Goal: Find contact information: Find contact information

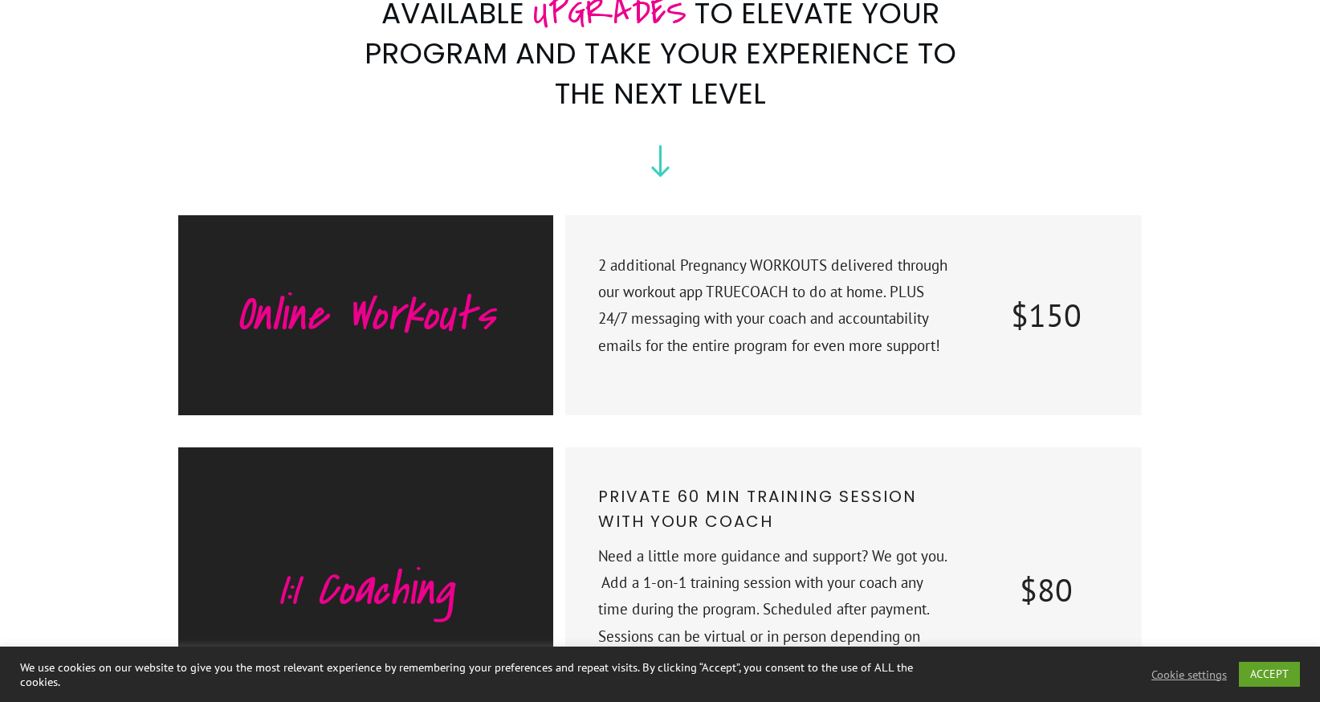
scroll to position [8053, 0]
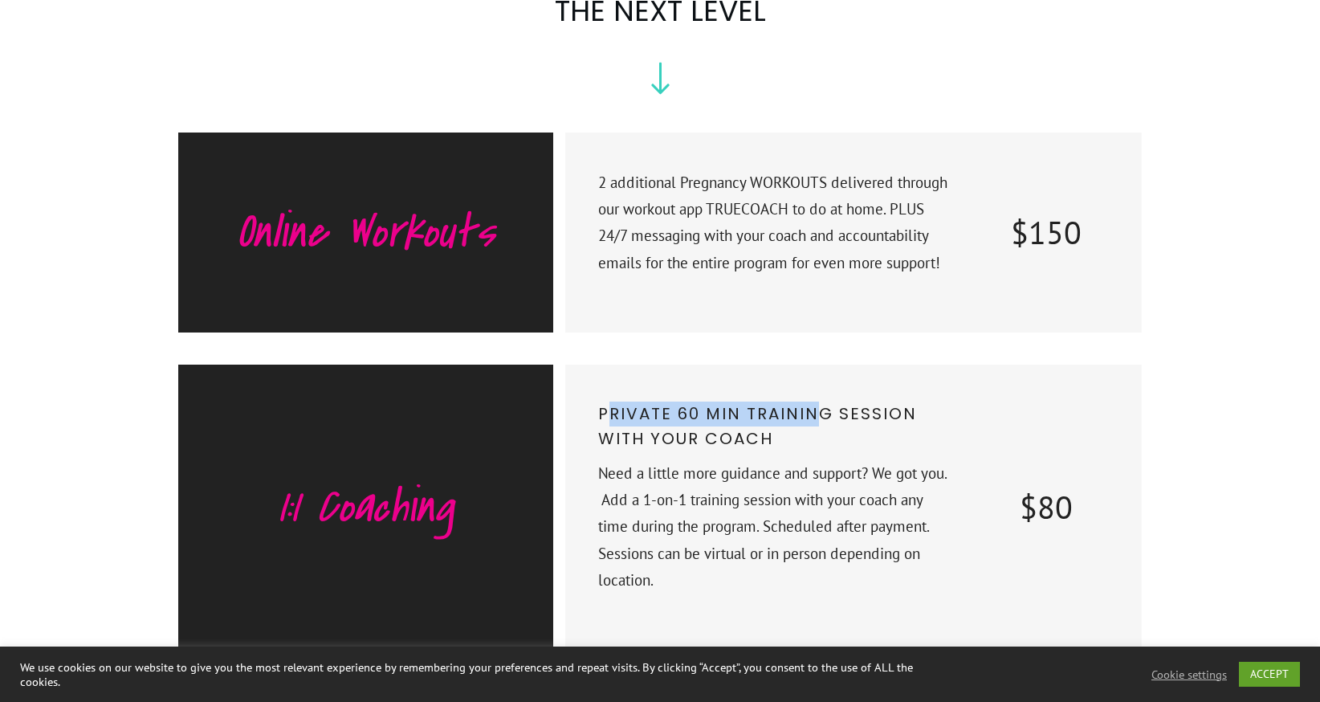
drag, startPoint x: 611, startPoint y: 336, endPoint x: 823, endPoint y: 340, distance: 212.0
click at [823, 402] on p "Private 60 min training session with your coach" at bounding box center [775, 431] width 355 height 59
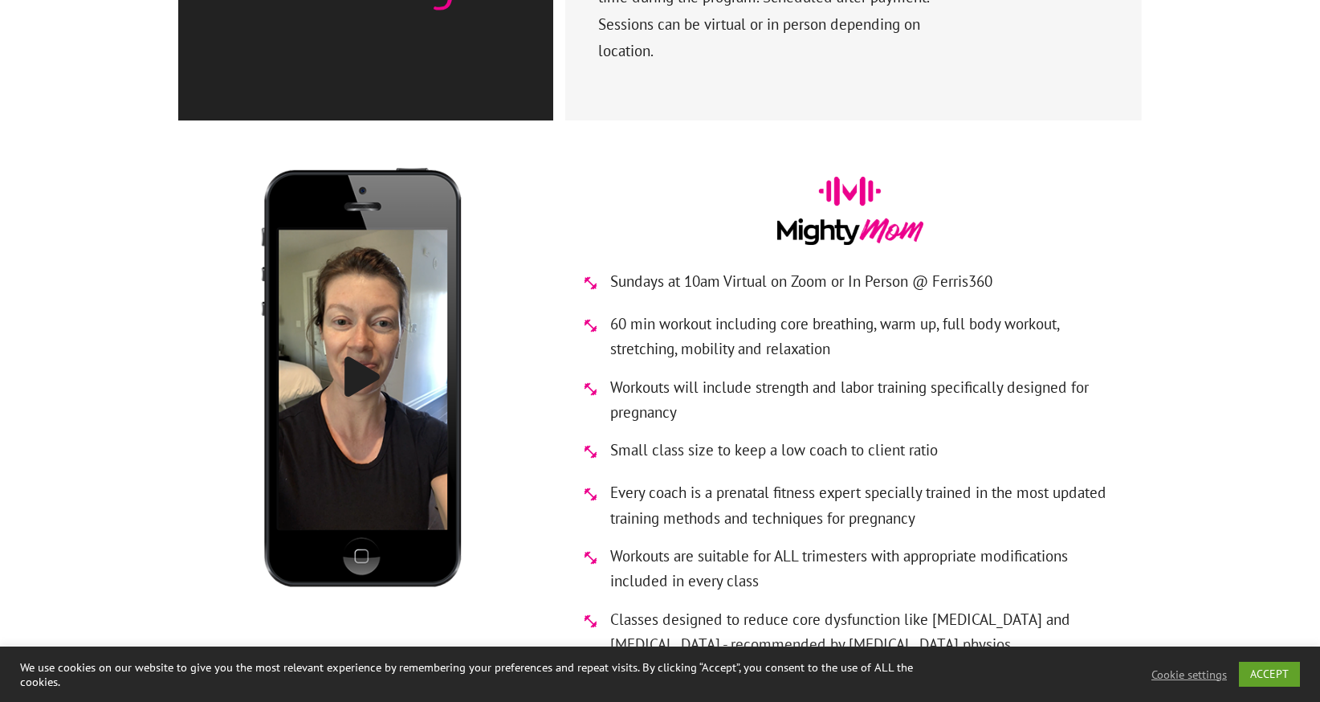
scroll to position [8665, 0]
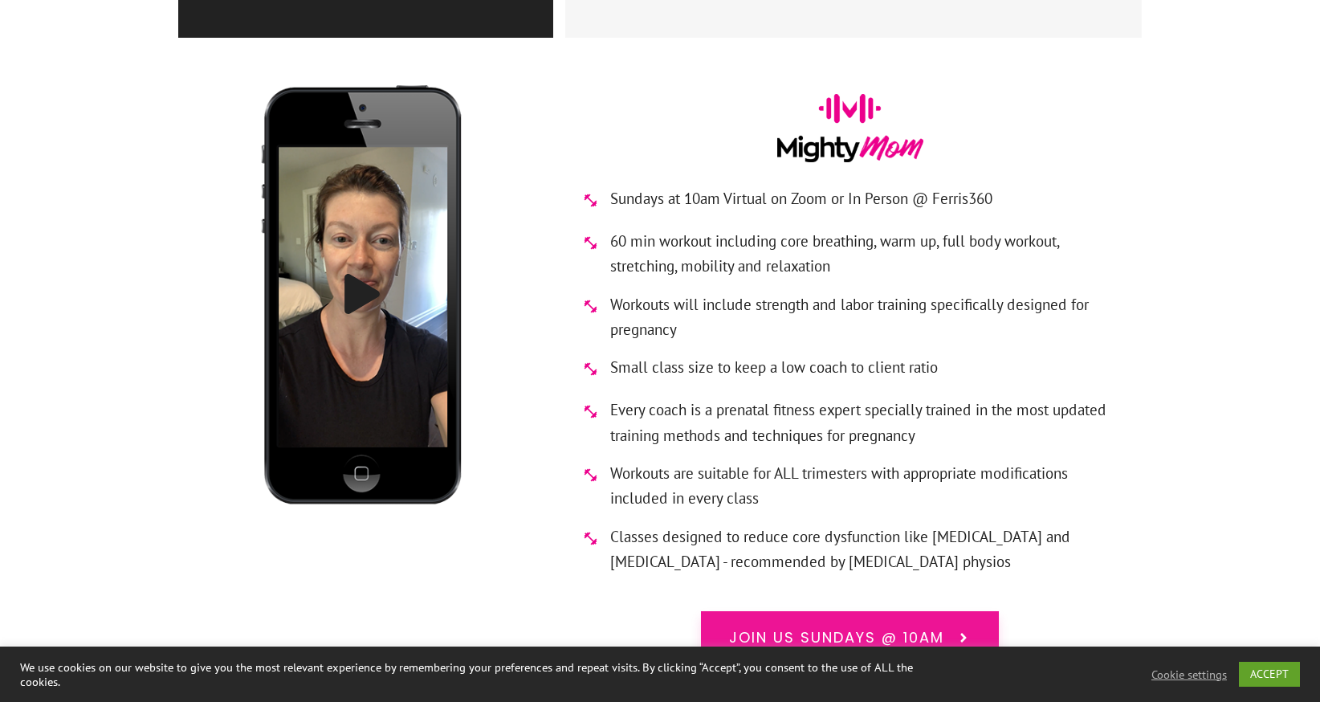
click at [811, 611] on link "Join us Sundays @ 10am" at bounding box center [850, 637] width 298 height 53
click at [960, 630] on icon at bounding box center [963, 637] width 14 height 14
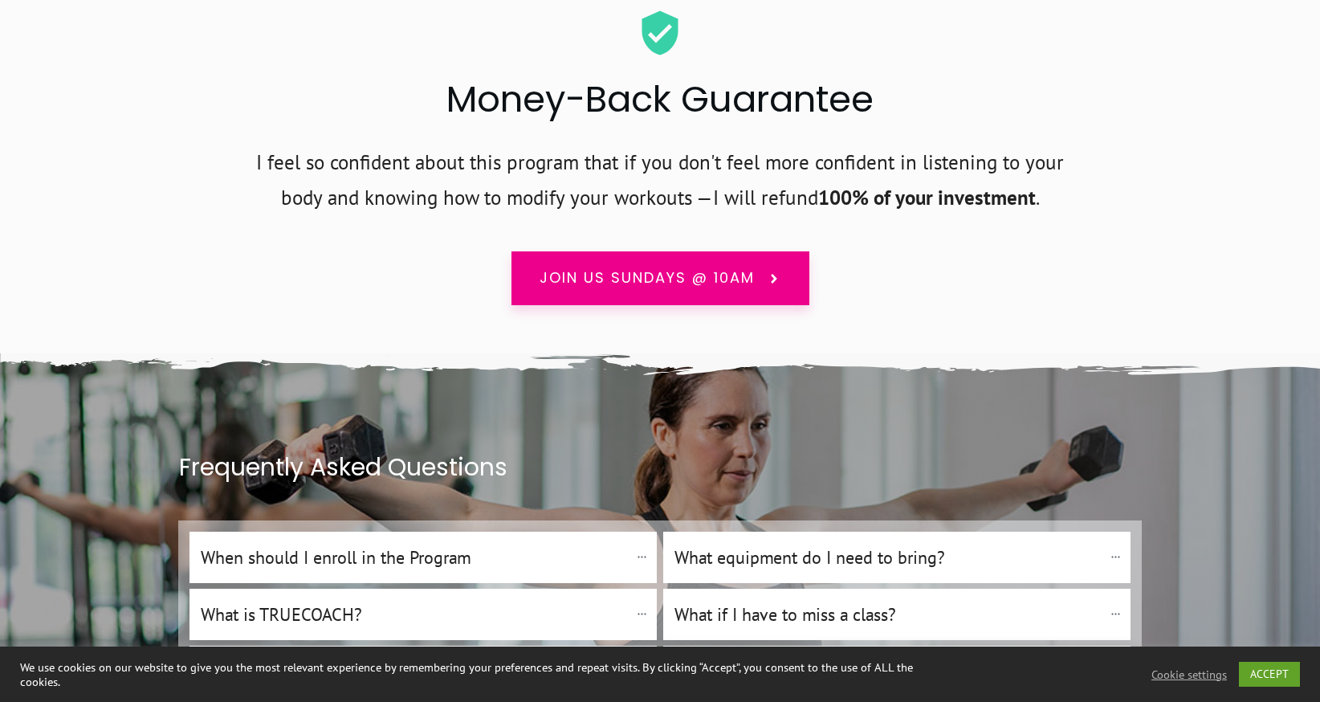
scroll to position [10605, 0]
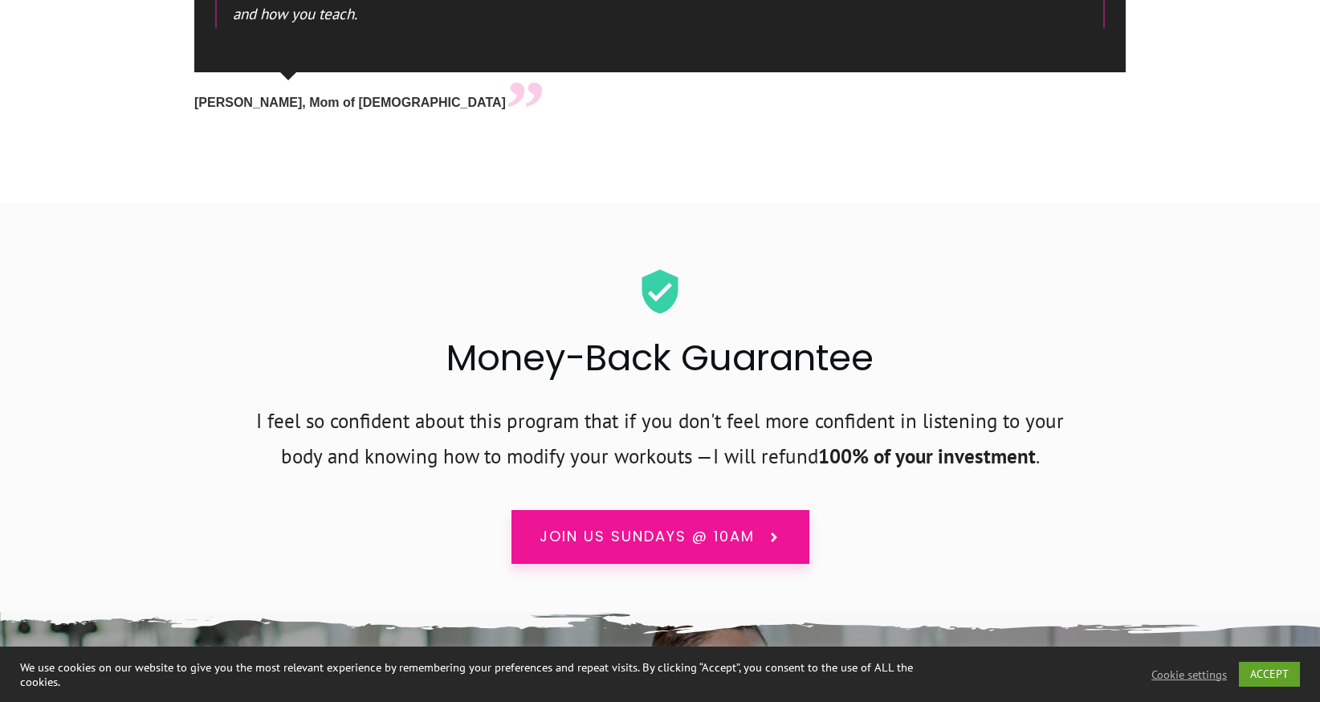
click at [711, 526] on span "Join us Sundays @ 10am" at bounding box center [647, 536] width 215 height 21
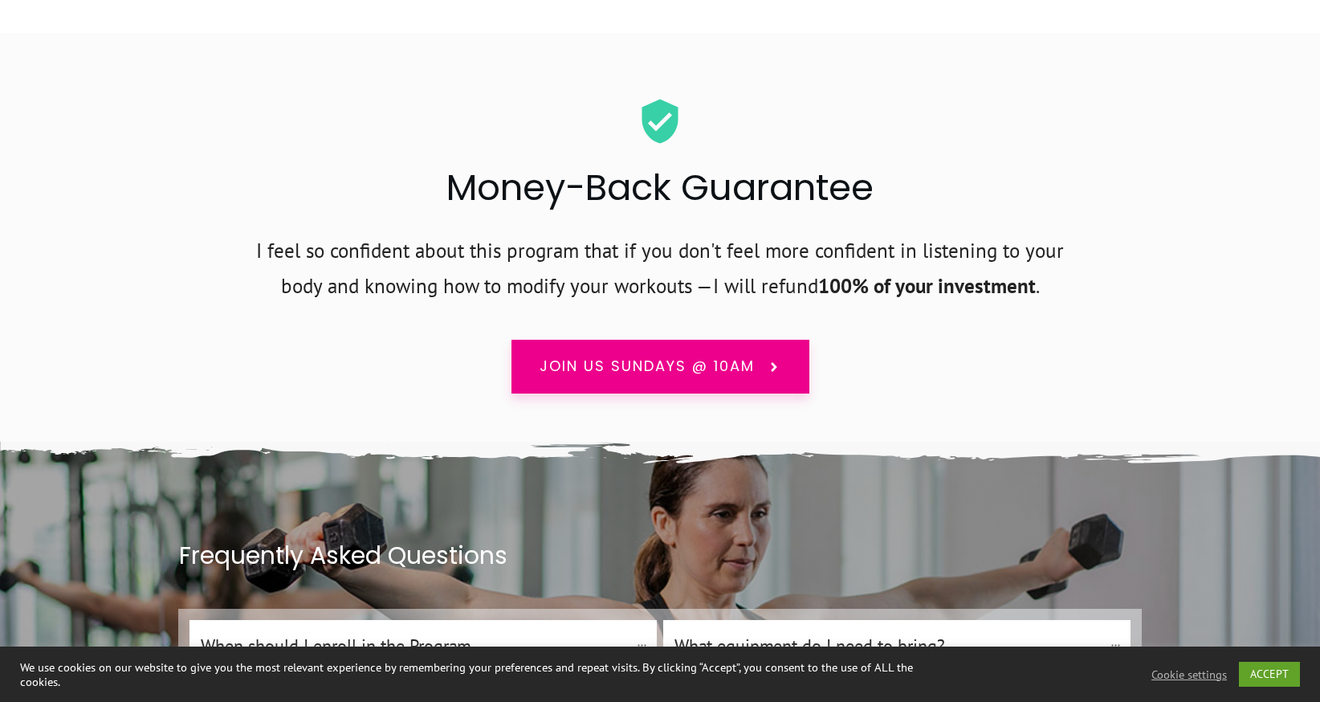
scroll to position [10857, 0]
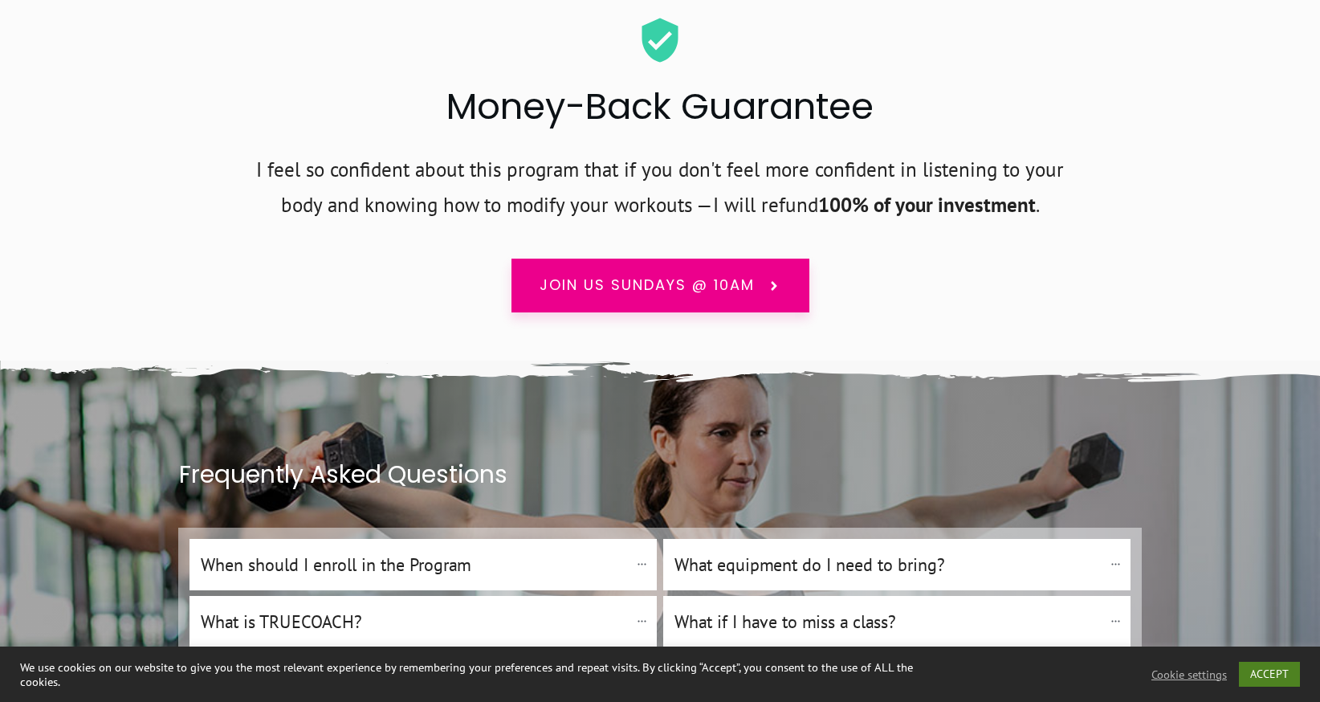
click at [1282, 682] on link "ACCEPT" at bounding box center [1269, 674] width 61 height 25
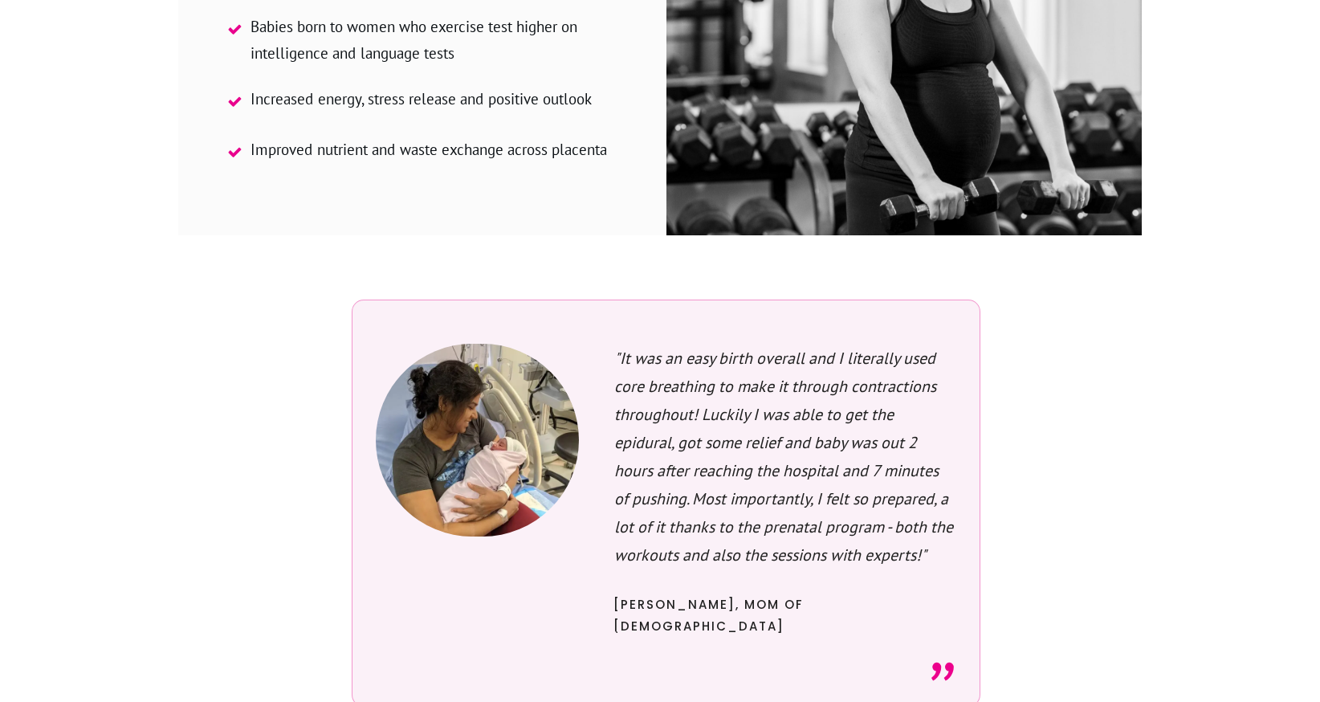
scroll to position [2960, 0]
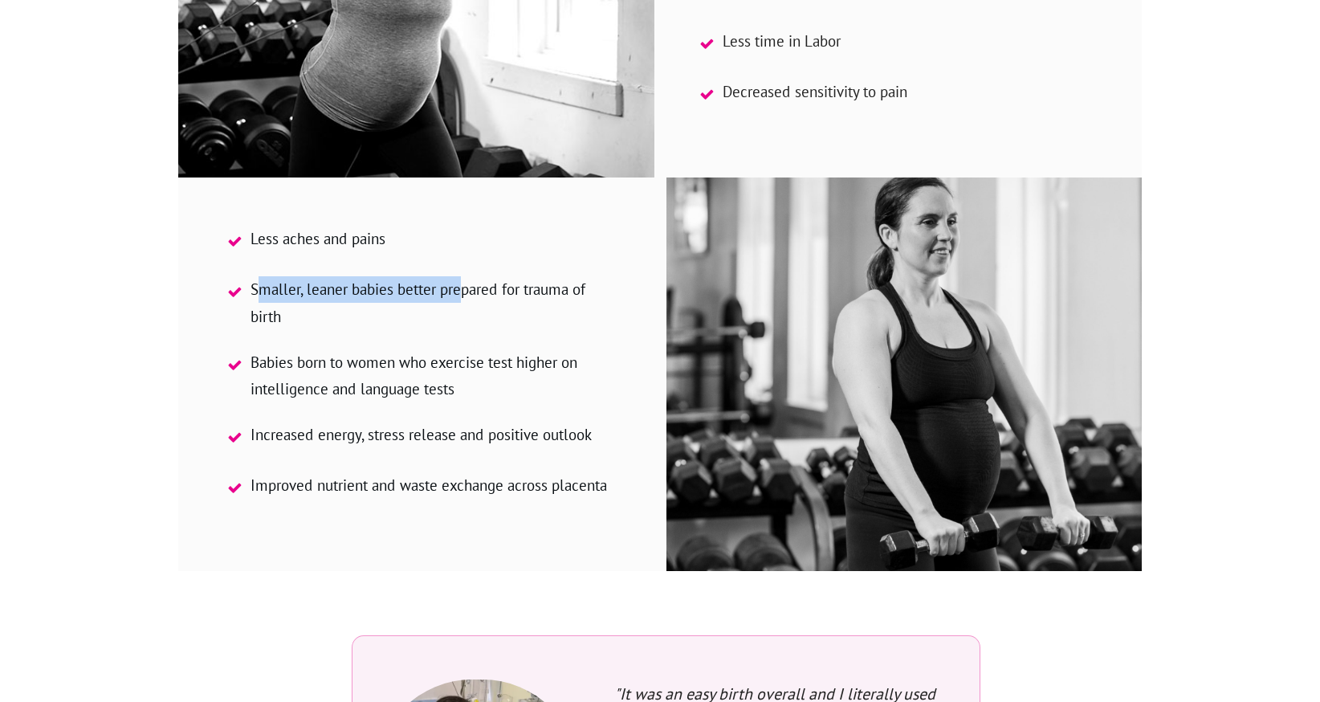
drag, startPoint x: 291, startPoint y: 295, endPoint x: 459, endPoint y: 302, distance: 168.8
click at [459, 302] on span "Smaller, leaner babies better prepared for trauma of birth" at bounding box center [432, 303] width 363 height 54
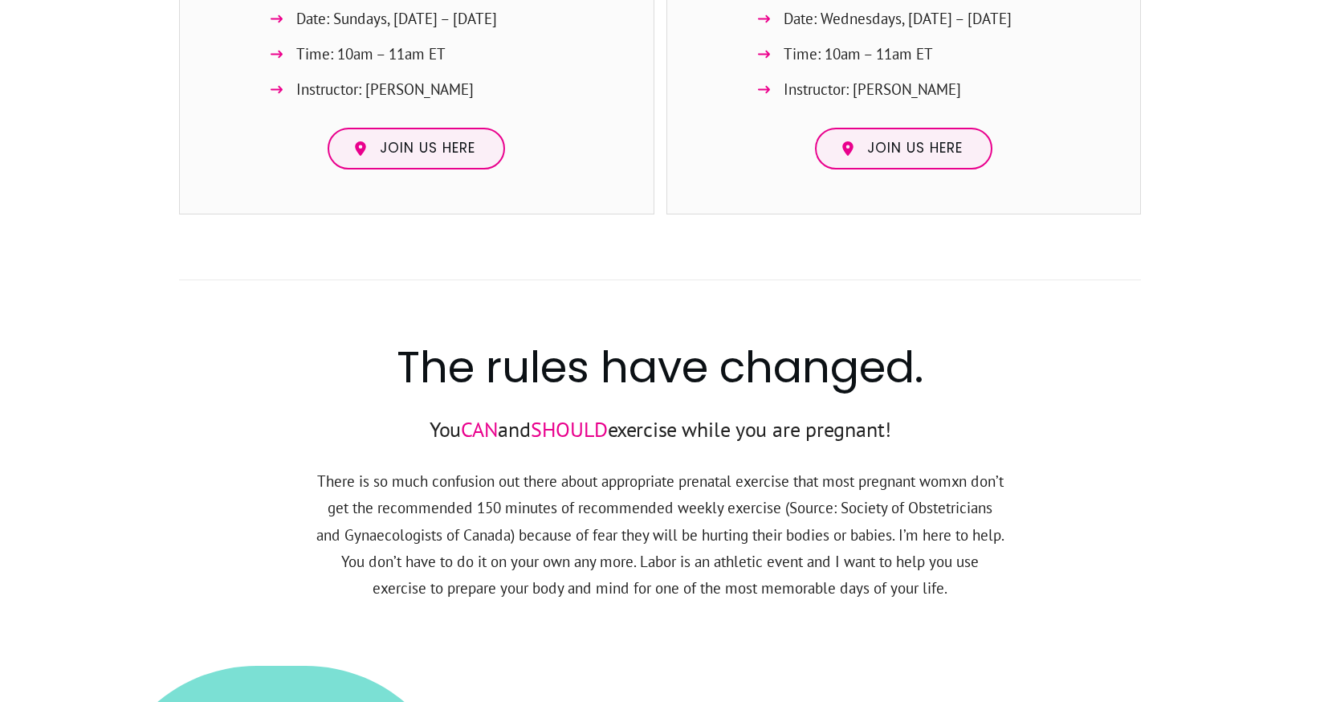
scroll to position [1709, 0]
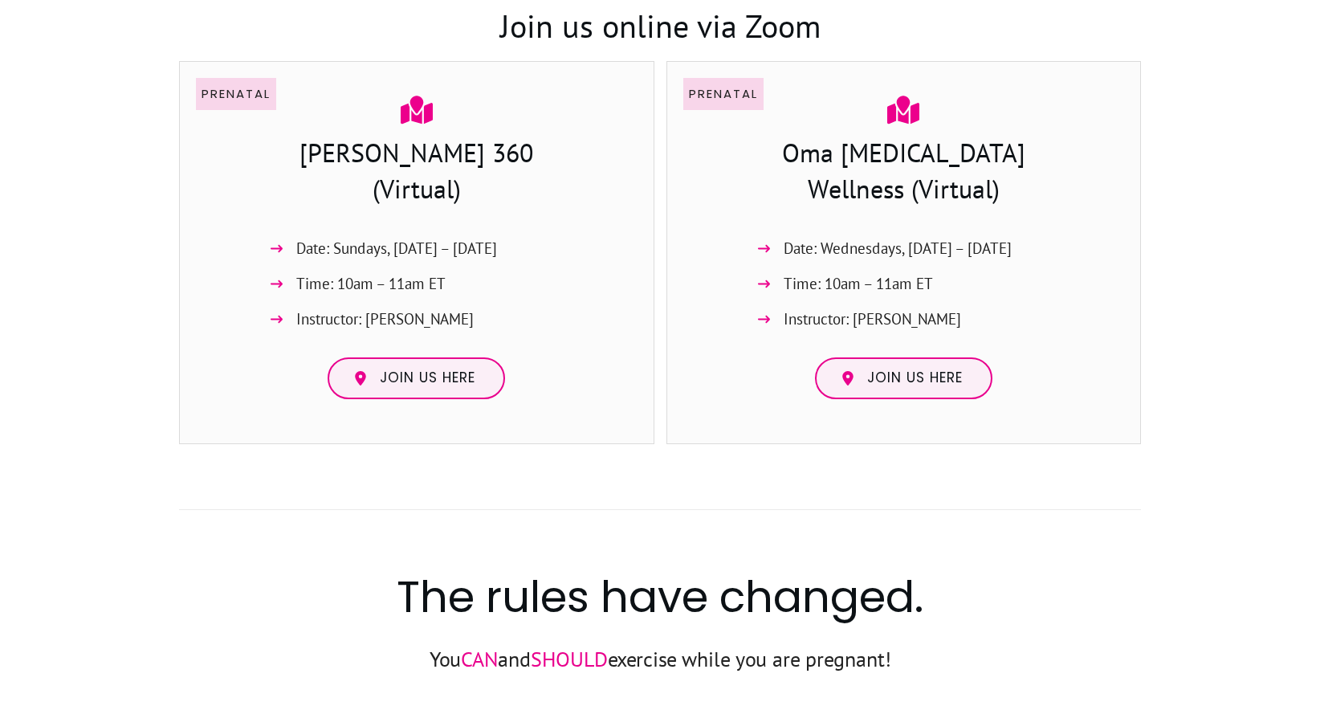
drag, startPoint x: 804, startPoint y: 249, endPoint x: 1014, endPoint y: 252, distance: 210.4
click at [1012, 252] on span "Date: Wednesdays, [DATE] – [DATE]" at bounding box center [898, 248] width 228 height 26
click at [410, 374] on span "Join us here" at bounding box center [428, 378] width 96 height 18
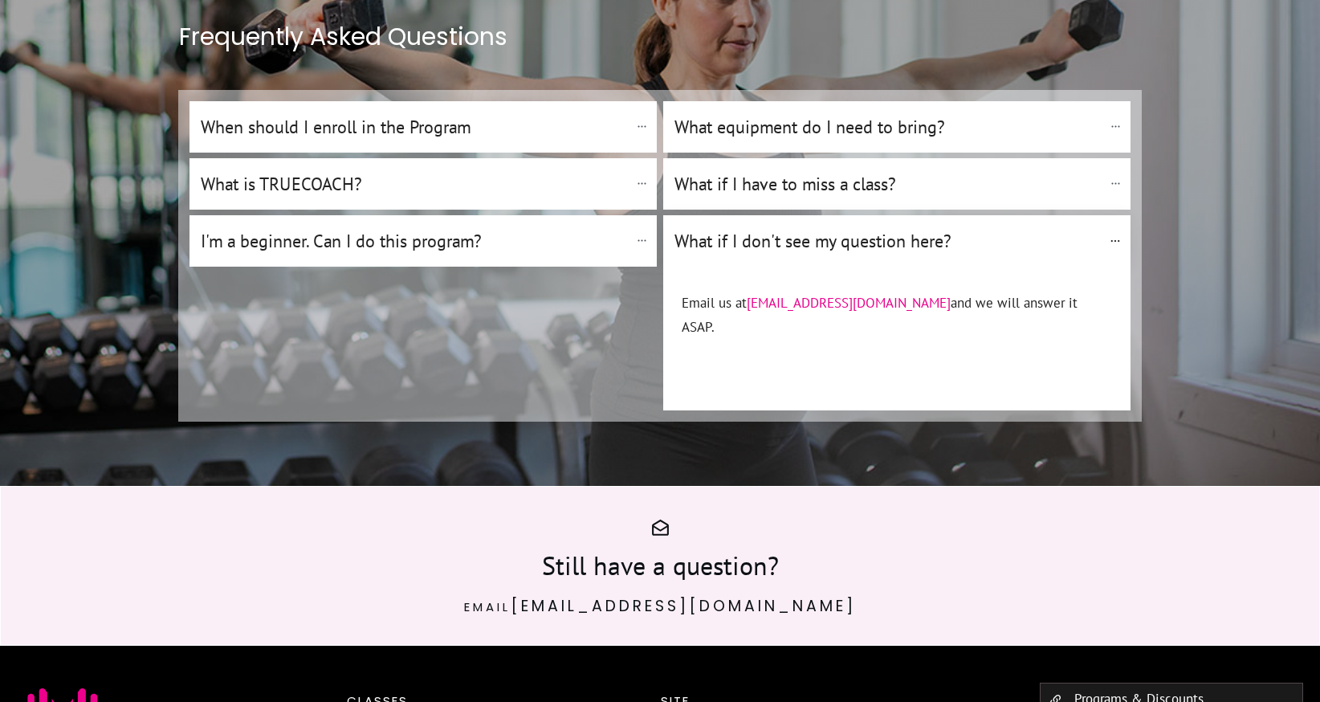
scroll to position [11521, 0]
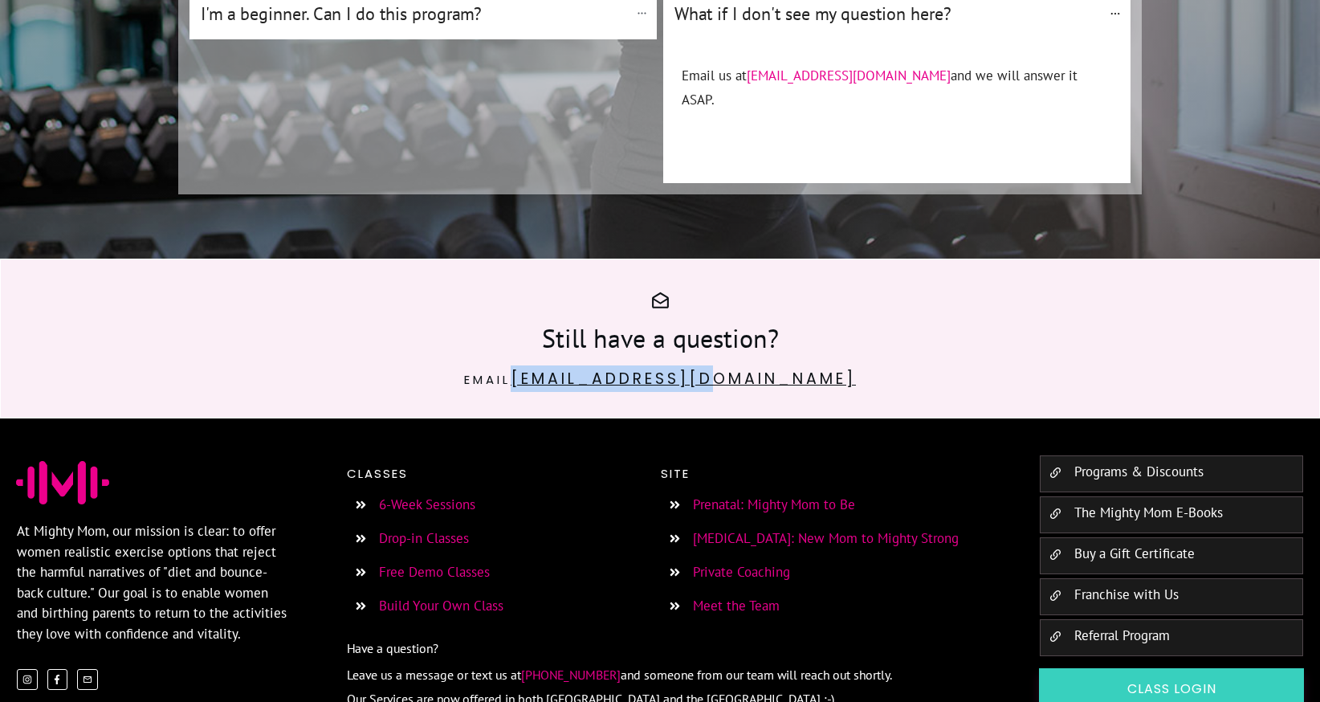
drag, startPoint x: 809, startPoint y: 277, endPoint x: 577, endPoint y: 279, distance: 232.9
click at [577, 365] on p "Email [EMAIL_ADDRESS][DOMAIN_NAME]" at bounding box center [660, 378] width 930 height 26
copy link "[EMAIL_ADDRESS][DOMAIN_NAME]"
